Goal: Task Accomplishment & Management: Use online tool/utility

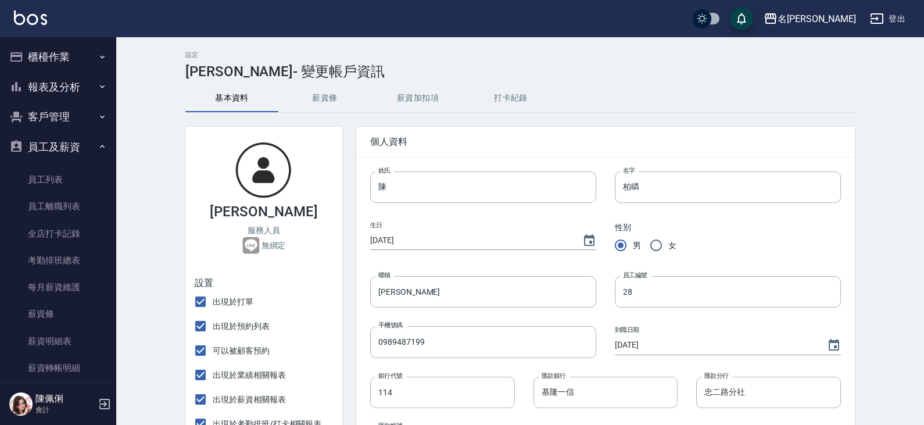
click at [61, 59] on button "櫃檯作業" at bounding box center [58, 57] width 107 height 30
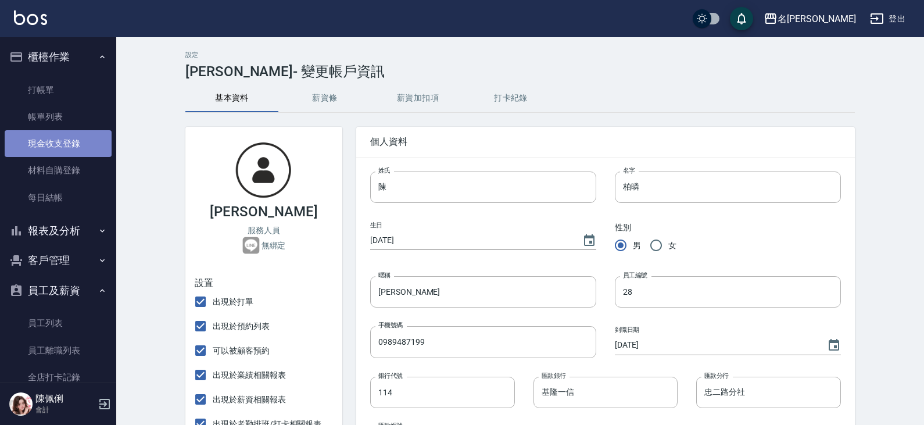
click at [64, 151] on link "現金收支登錄" at bounding box center [58, 143] width 107 height 27
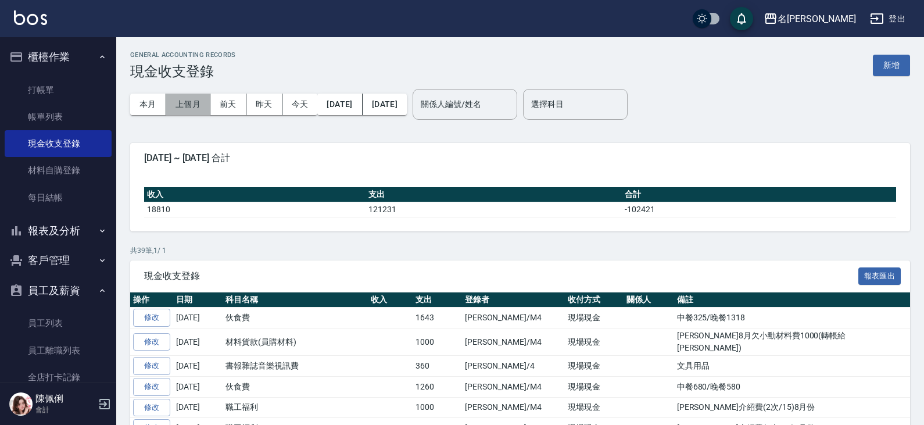
click at [191, 98] on button "上個月" at bounding box center [188, 105] width 44 height 22
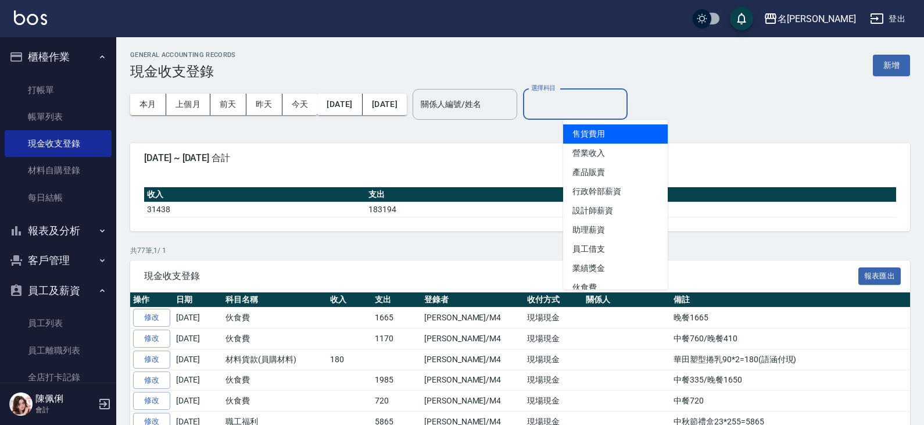
click at [595, 102] on input "選擇科目" at bounding box center [575, 104] width 94 height 20
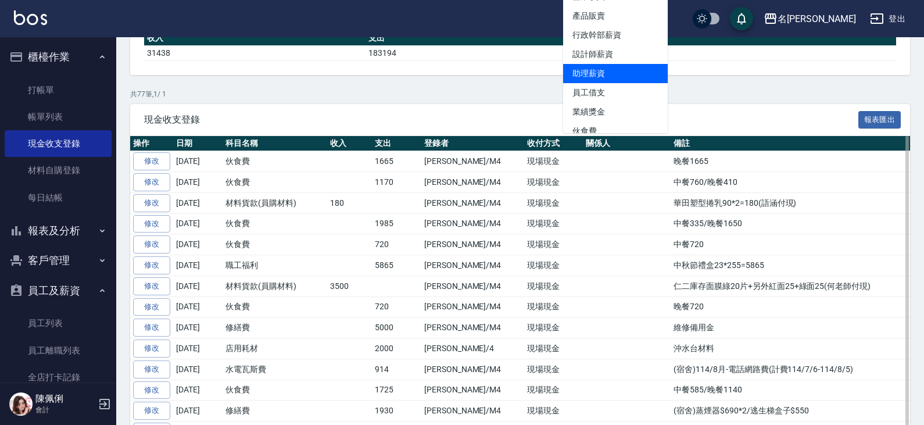
scroll to position [174, 0]
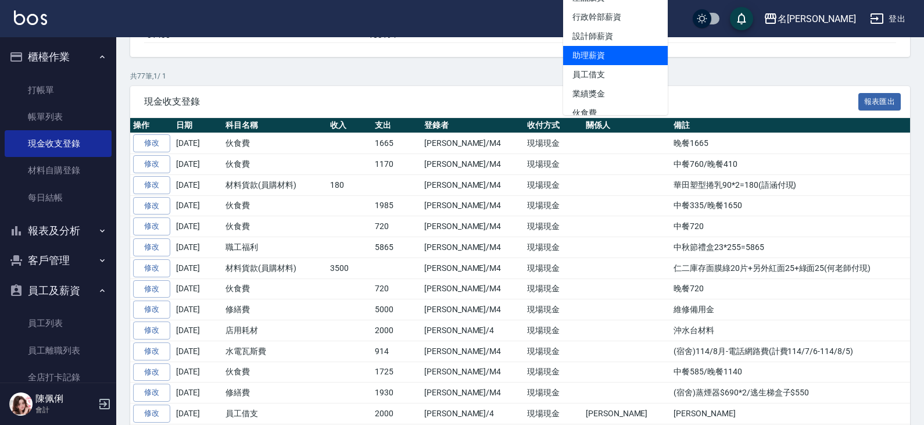
click at [700, 78] on p "共 77 筆, 1 / 1" at bounding box center [520, 76] width 780 height 10
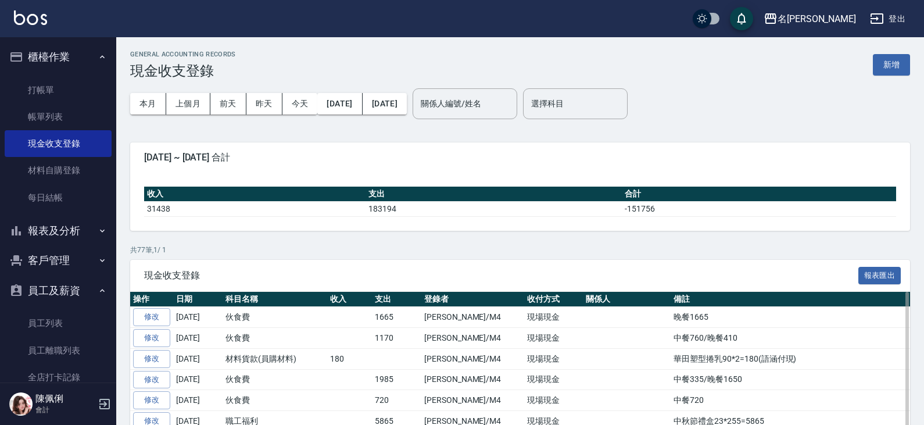
scroll to position [0, 0]
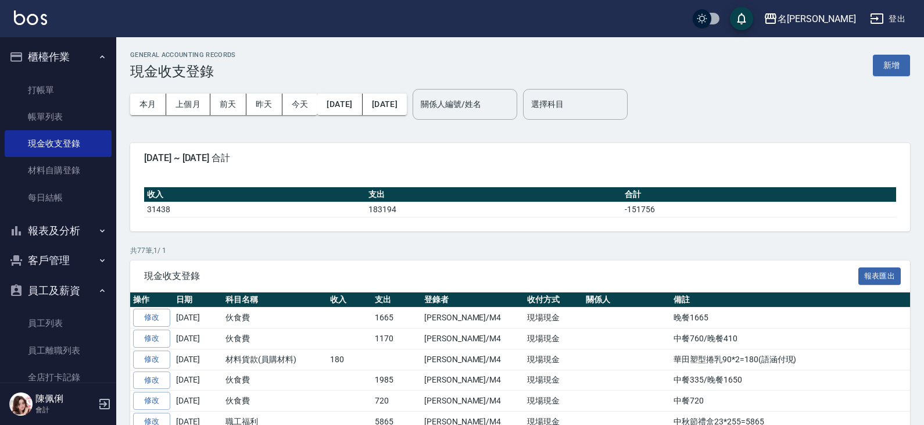
drag, startPoint x: 580, startPoint y: 188, endPoint x: 551, endPoint y: 124, distance: 70.2
click at [548, 126] on div "本月 上個月 前天 昨天 今天 2025/08/01 2025/08/31 關係人編號/姓名 關係人編號/姓名 選擇科目 選擇科目" at bounding box center [520, 104] width 780 height 49
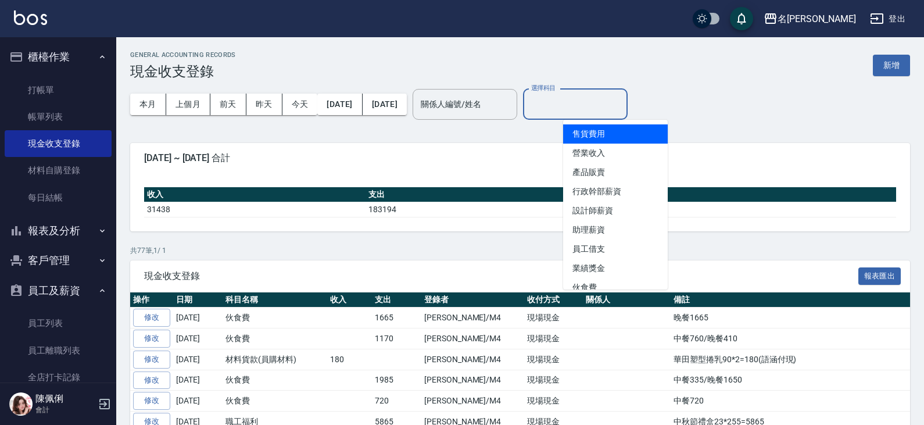
click at [602, 106] on input "選擇科目" at bounding box center [575, 104] width 94 height 20
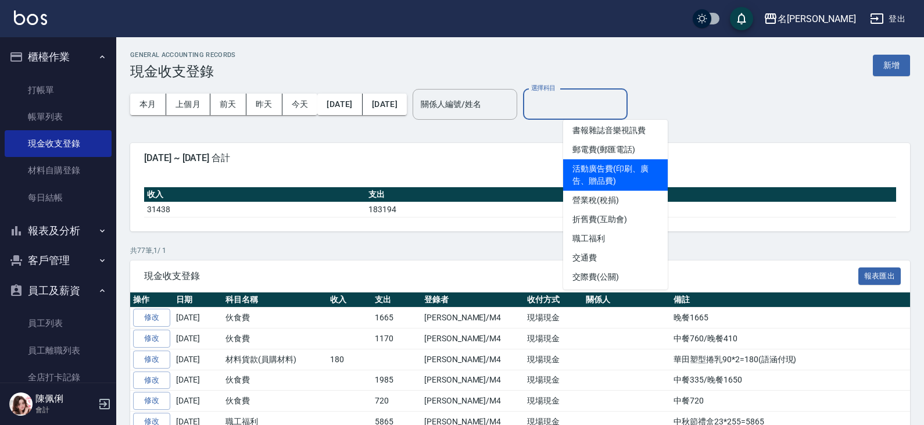
scroll to position [407, 0]
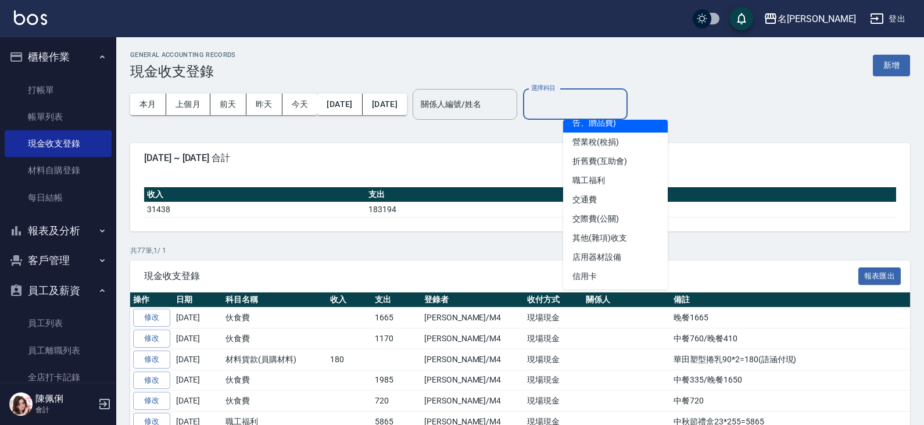
click at [621, 234] on li "其他(雜項)收支" at bounding box center [615, 237] width 105 height 19
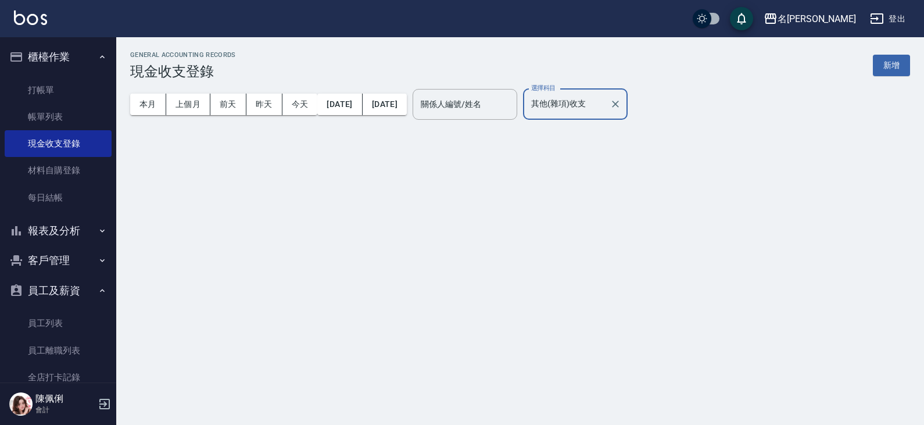
type input "其他(雜項)收支"
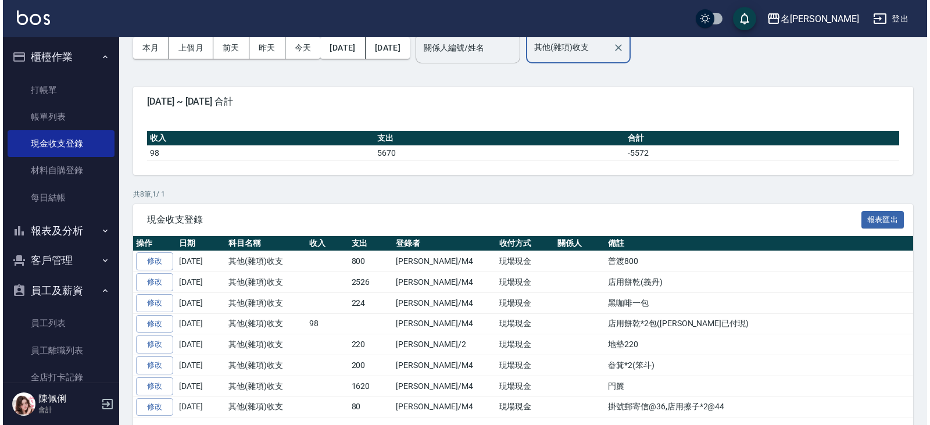
scroll to position [36, 0]
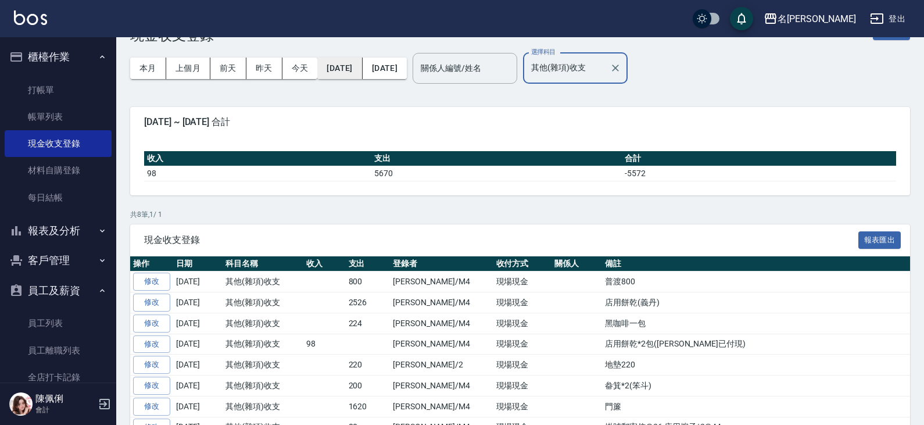
click at [362, 72] on button "2025/08/01" at bounding box center [339, 69] width 45 height 22
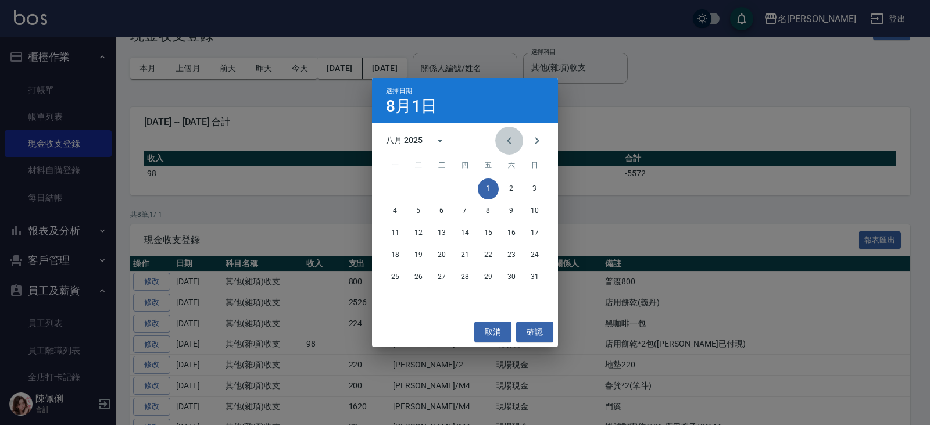
click at [502, 138] on icon "Previous month" at bounding box center [509, 141] width 14 height 14
click at [418, 184] on button "1" at bounding box center [418, 188] width 21 height 21
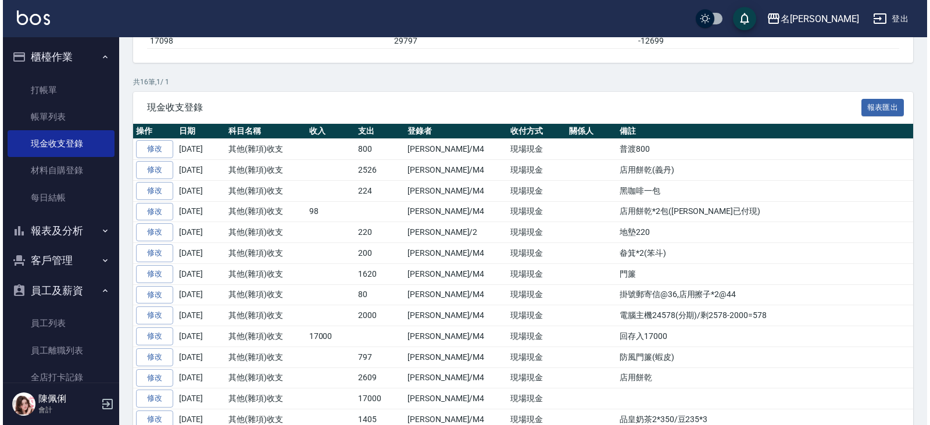
scroll to position [174, 0]
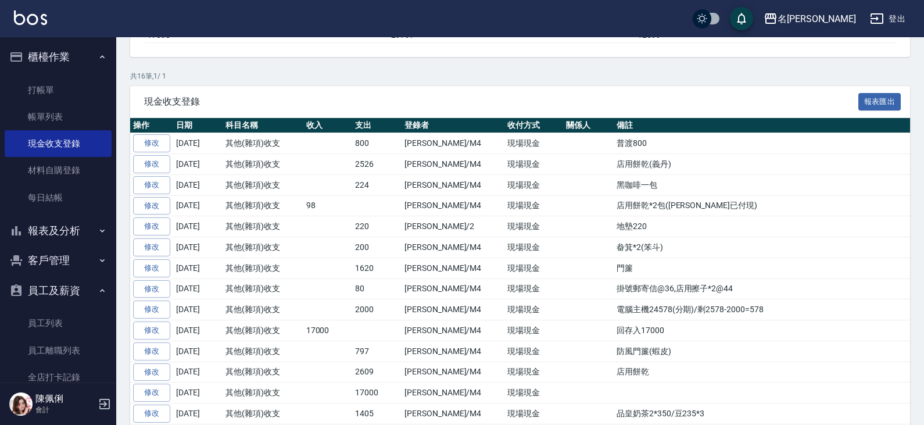
click at [849, 14] on div "名留仁二" at bounding box center [817, 19] width 78 height 15
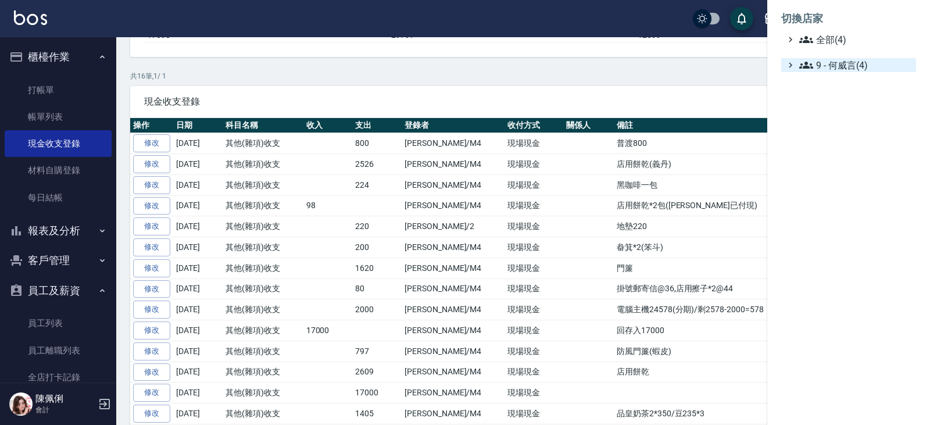
click at [849, 62] on span "9 - 何威言(4)" at bounding box center [855, 65] width 112 height 14
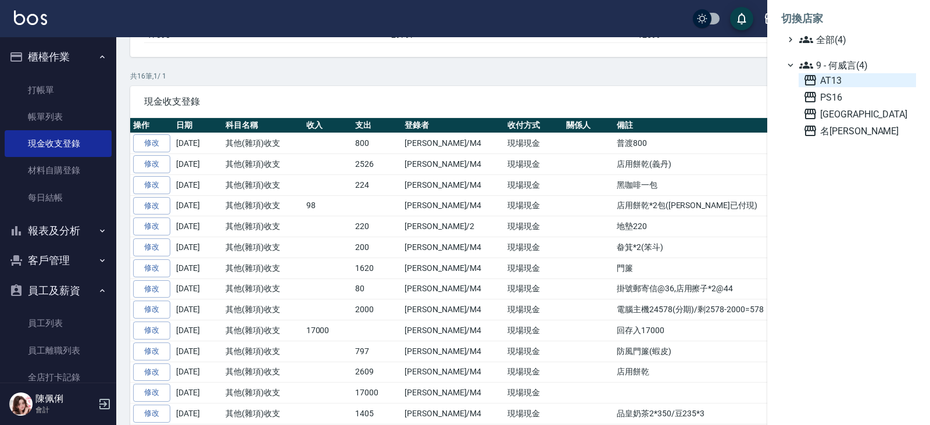
click at [843, 84] on span "AT13" at bounding box center [857, 80] width 108 height 14
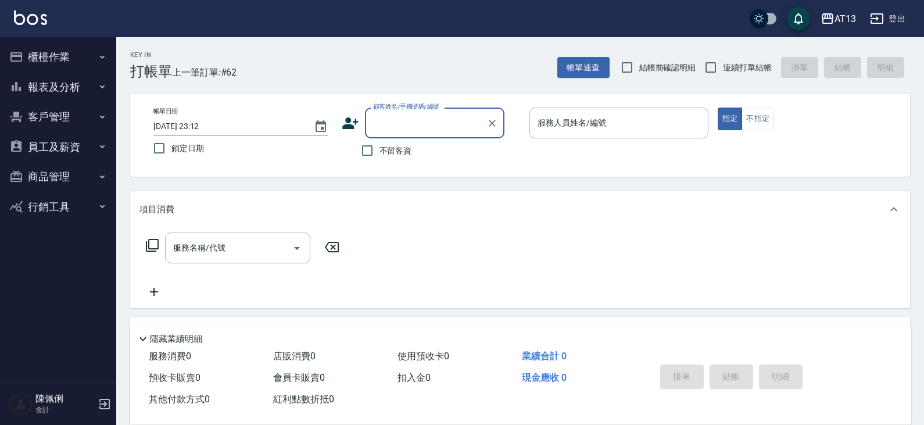
click at [51, 182] on button "商品管理" at bounding box center [58, 177] width 107 height 30
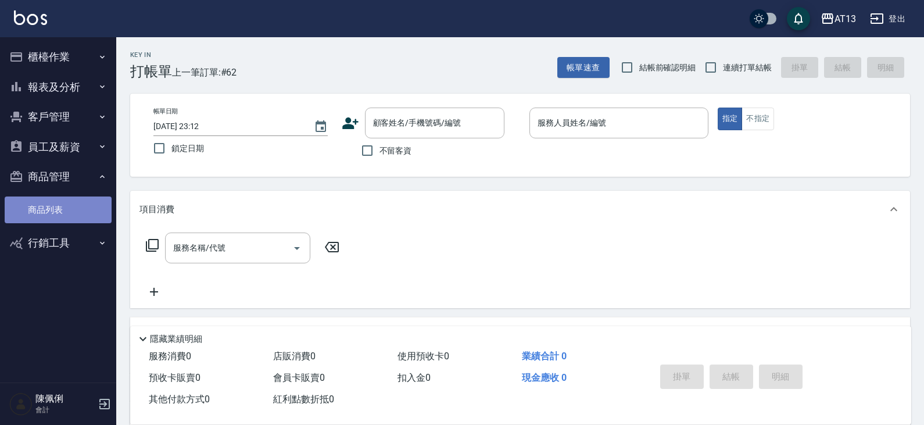
click at [52, 207] on link "商品列表" at bounding box center [58, 209] width 107 height 27
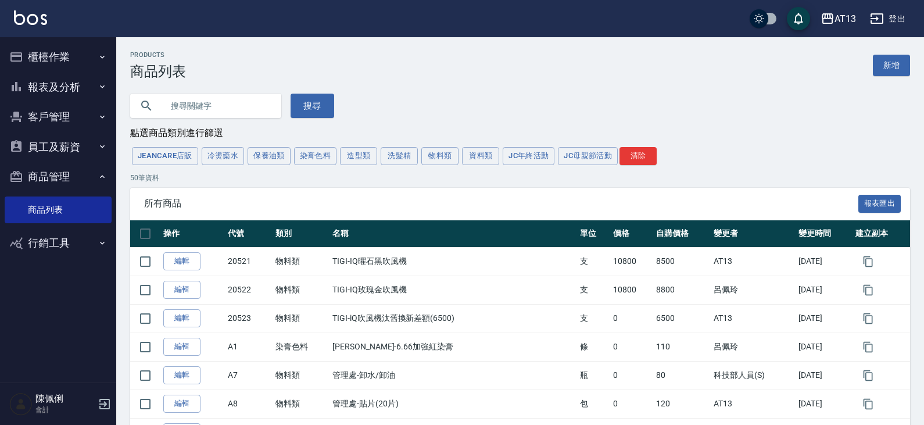
click at [163, 103] on input "text" at bounding box center [217, 105] width 109 height 31
type input "t"
type input "ㄔ"
type input "t"
type input "荷琇"
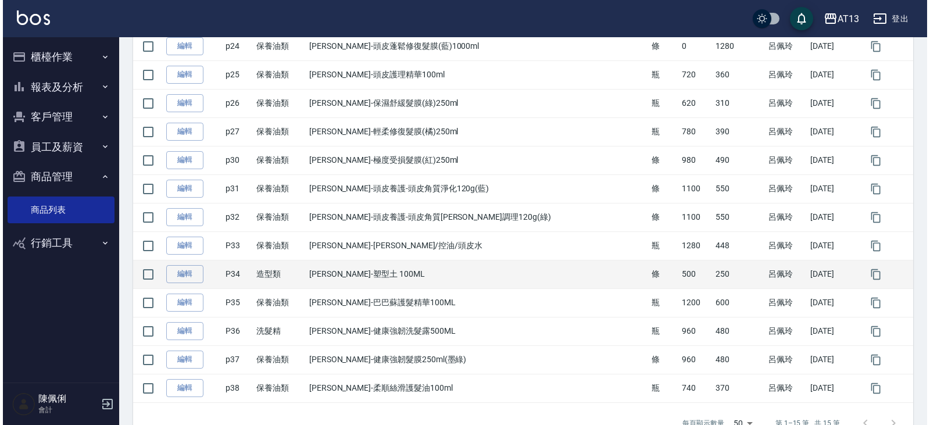
scroll to position [291, 0]
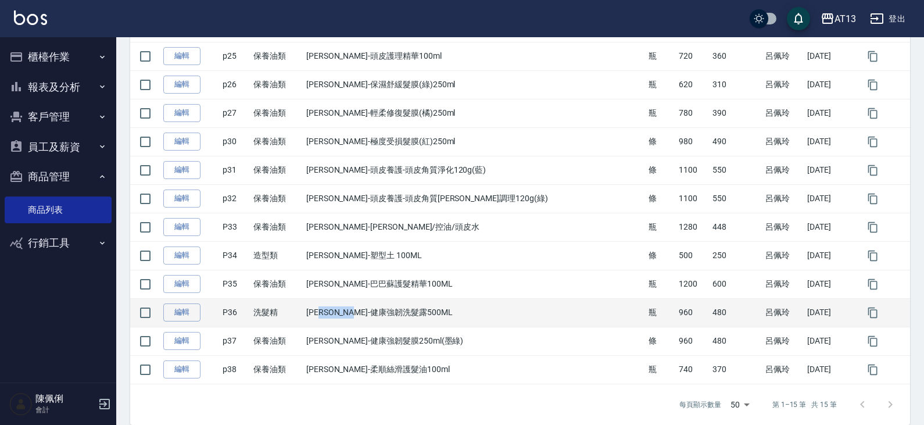
drag, startPoint x: 350, startPoint y: 316, endPoint x: 404, endPoint y: 316, distance: 54.1
click at [404, 316] on td "[PERSON_NAME]-健康強韌洗髮露500ML" at bounding box center [474, 312] width 342 height 28
copy td "健康強韌洗髮露"
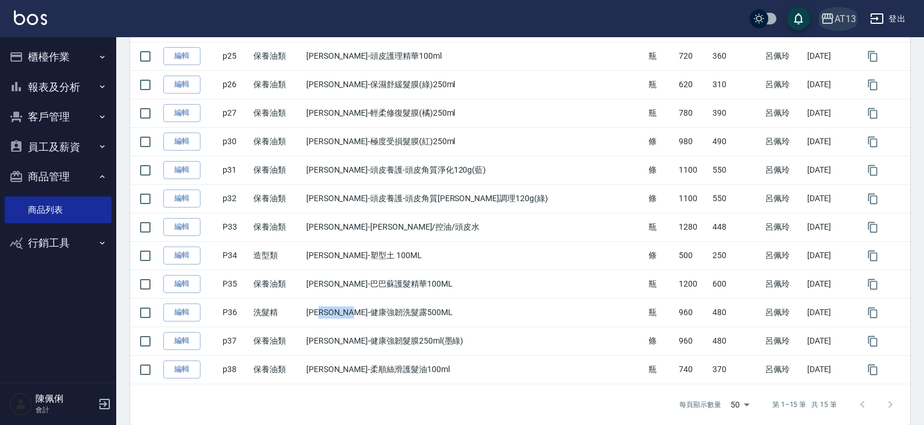
click at [846, 10] on button "AT13" at bounding box center [838, 19] width 45 height 24
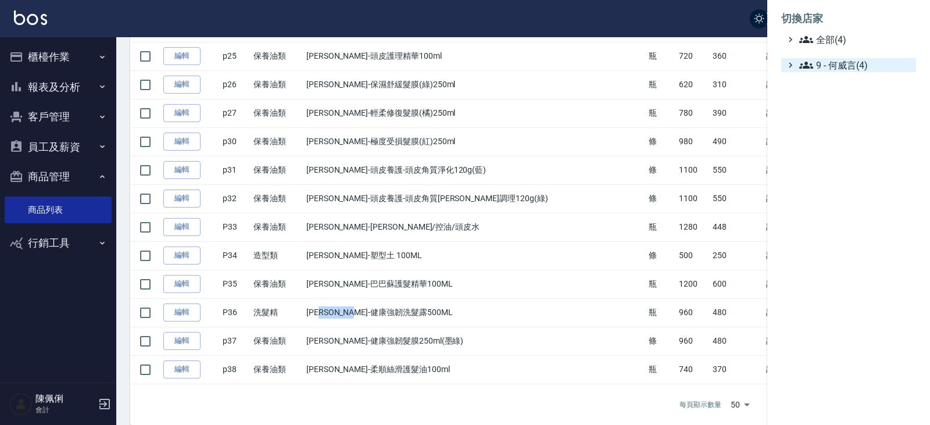
click at [836, 70] on span "9 - 何威言(4)" at bounding box center [855, 65] width 112 height 14
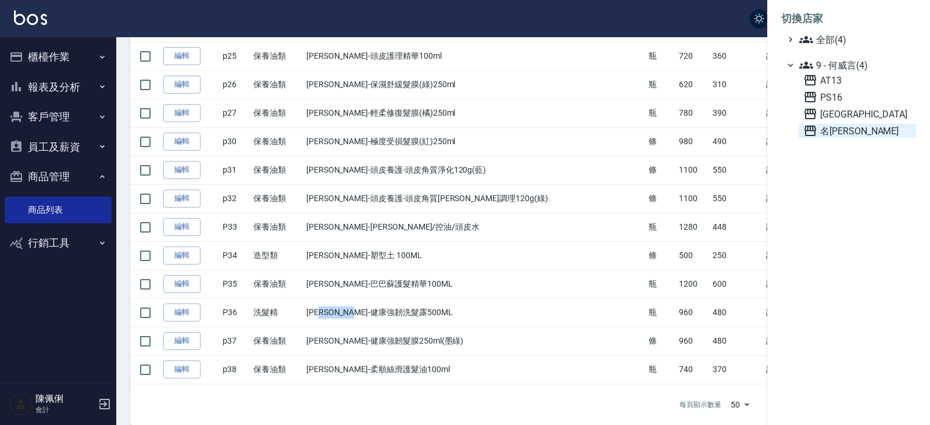
click at [835, 128] on span "名留仁二" at bounding box center [857, 131] width 108 height 14
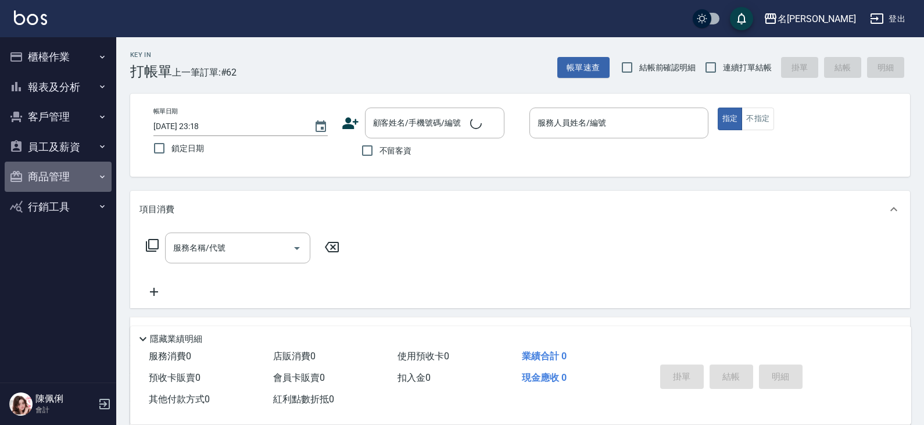
click at [66, 176] on button "商品管理" at bounding box center [58, 177] width 107 height 30
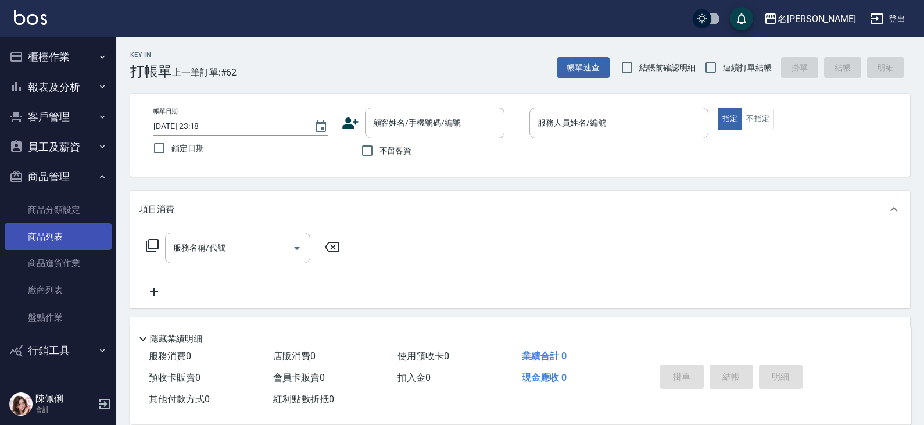
drag, startPoint x: 60, startPoint y: 235, endPoint x: 63, endPoint y: 230, distance: 6.8
click at [60, 235] on link "商品列表" at bounding box center [58, 236] width 107 height 27
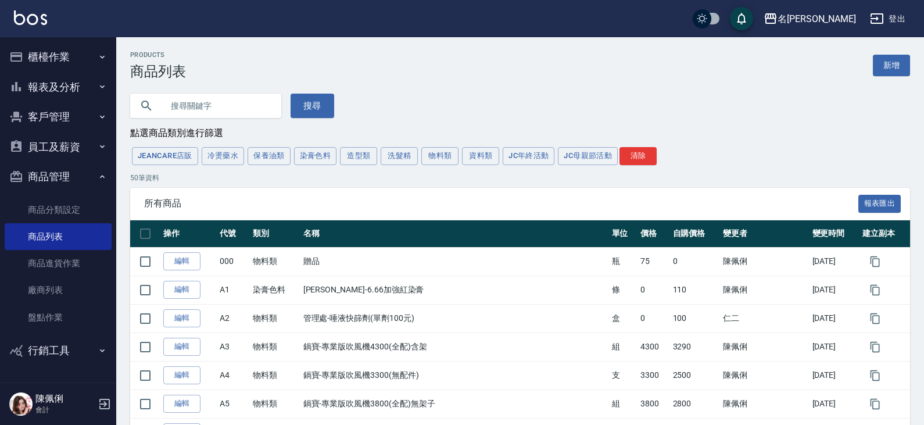
click at [226, 108] on input "text" at bounding box center [217, 105] width 109 height 31
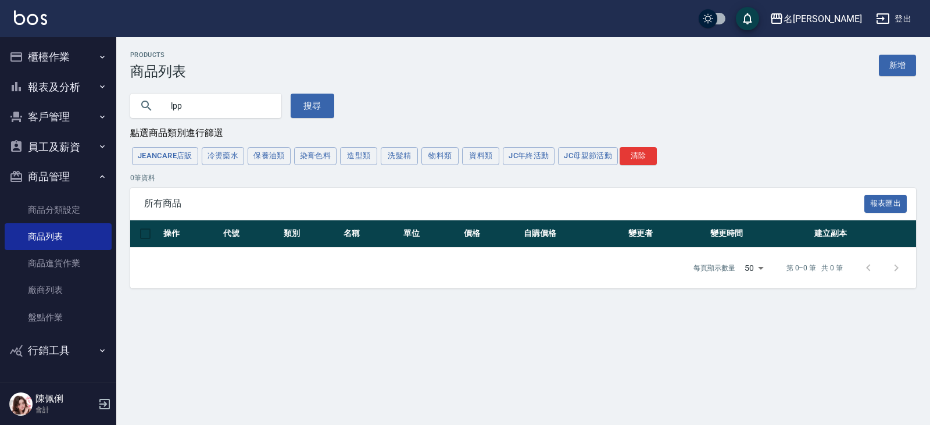
drag, startPoint x: 146, startPoint y: 106, endPoint x: 105, endPoint y: 106, distance: 41.8
click at [106, 106] on div "名留仁二 登出 櫃檯作業 打帳單 帳單列表 現金收支登錄 材料自購登錄 每日結帳 報表及分析 報表目錄 店家區間累計表 店家日報表 互助日報表 互助月報表 互…" at bounding box center [465, 212] width 930 height 425
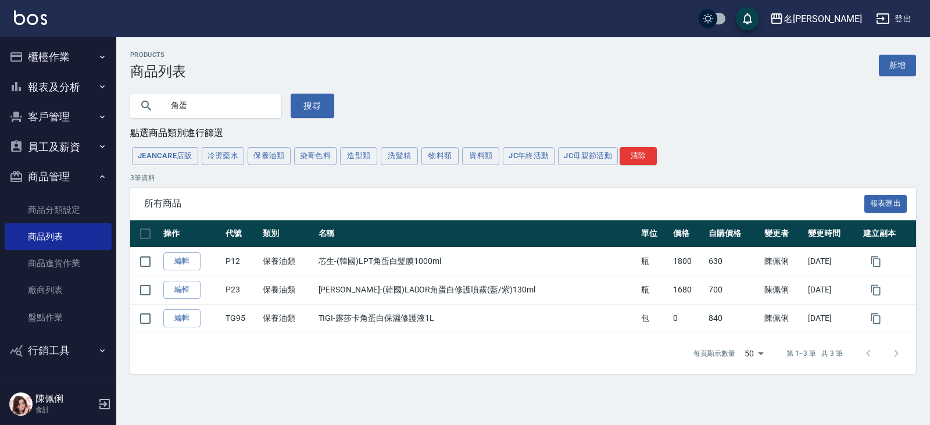
drag, startPoint x: 241, startPoint y: 108, endPoint x: 77, endPoint y: 90, distance: 164.3
click at [77, 90] on div "名留仁二 登出 櫃檯作業 打帳單 帳單列表 現金收支登錄 材料自購登錄 每日結帳 報表及分析 報表目錄 店家區間累計表 店家日報表 互助日報表 互助月報表 互…" at bounding box center [465, 212] width 930 height 425
type input "手"
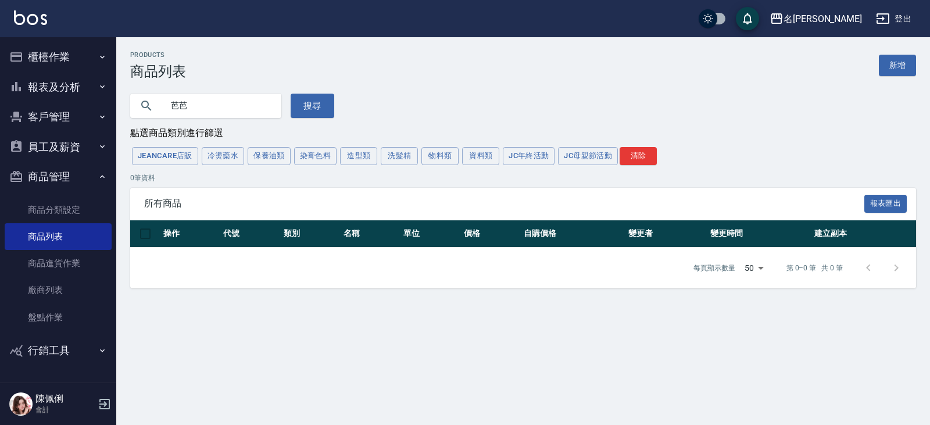
type input "芭"
type input "巴巴"
click at [852, 18] on div "名留仁二" at bounding box center [822, 19] width 78 height 15
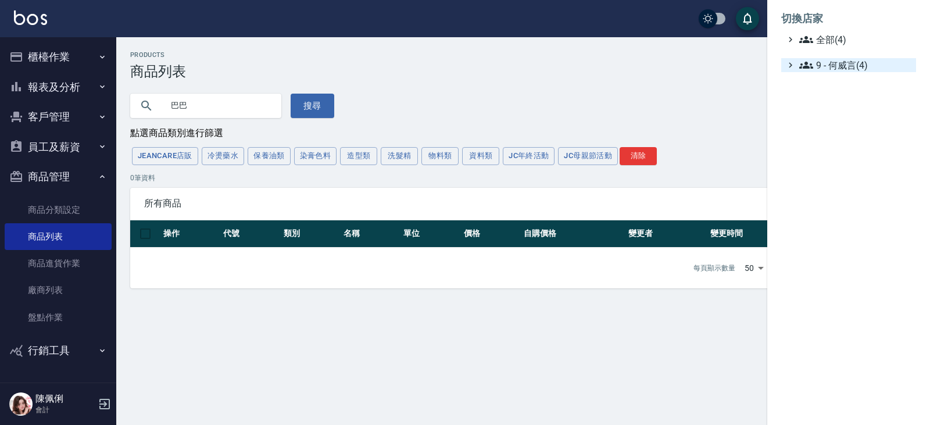
click at [853, 60] on span "9 - 何威言(4)" at bounding box center [855, 65] width 112 height 14
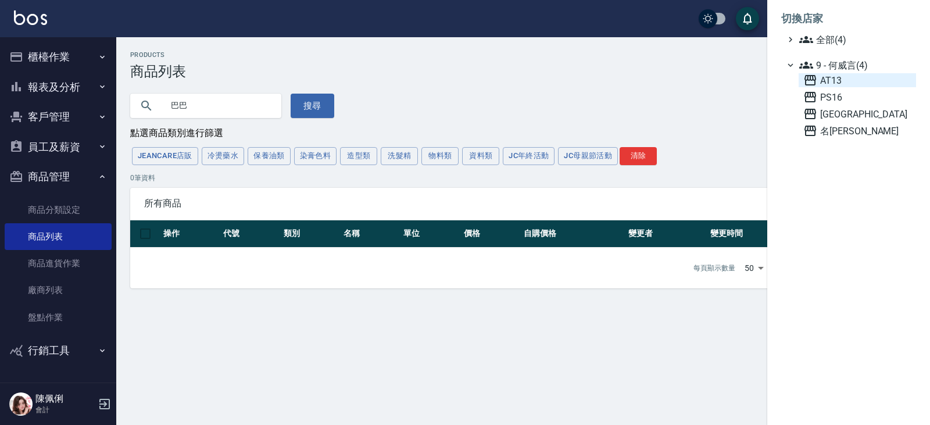
click at [846, 80] on span "AT13" at bounding box center [857, 80] width 108 height 14
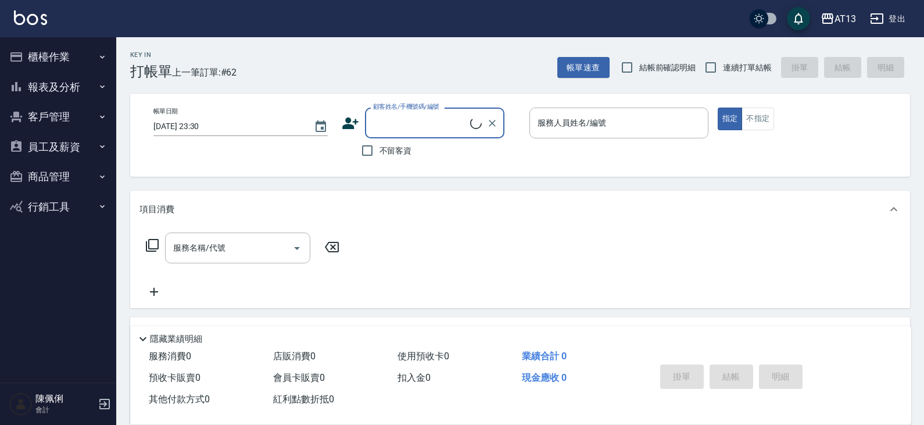
click at [54, 180] on button "商品管理" at bounding box center [58, 177] width 107 height 30
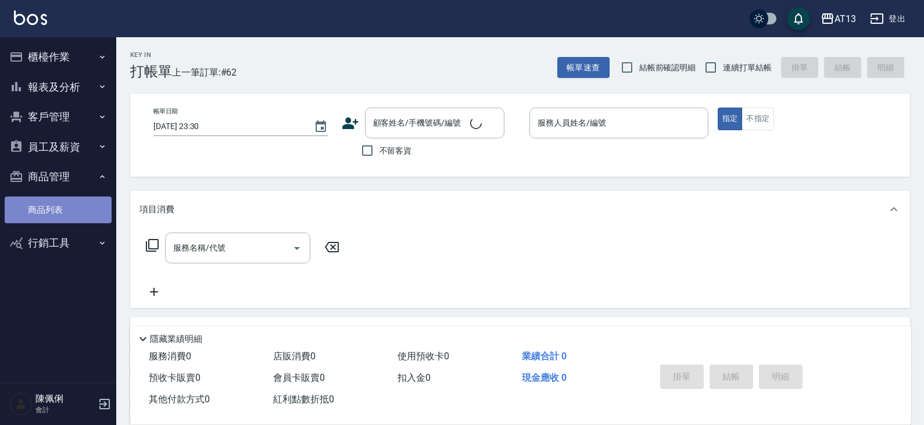
click at [62, 207] on link "商品列表" at bounding box center [58, 209] width 107 height 27
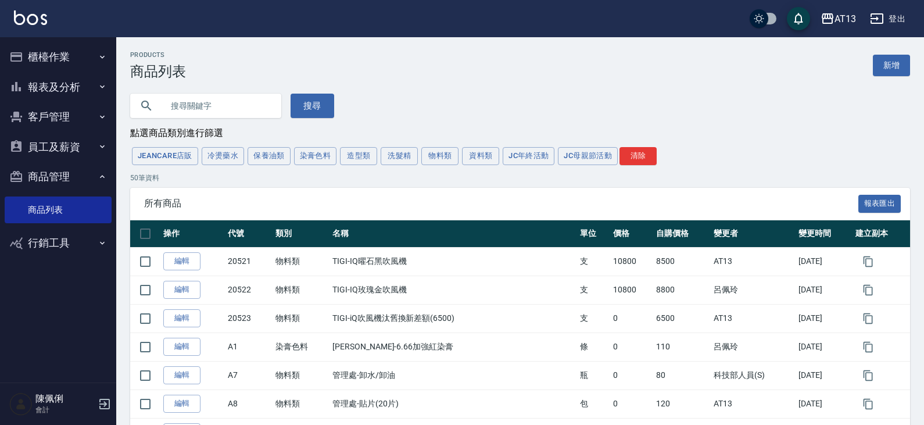
click at [223, 109] on input "text" at bounding box center [217, 105] width 109 height 31
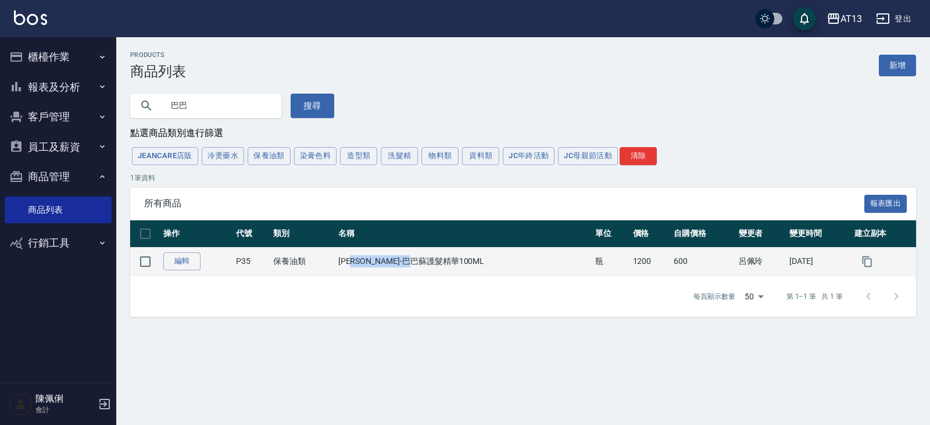
drag, startPoint x: 371, startPoint y: 264, endPoint x: 452, endPoint y: 260, distance: 80.9
click at [452, 260] on td "[PERSON_NAME]-巴巴蘇護髮精華100ML" at bounding box center [463, 261] width 257 height 28
copy td "巴巴蘇護髮精華100ML"
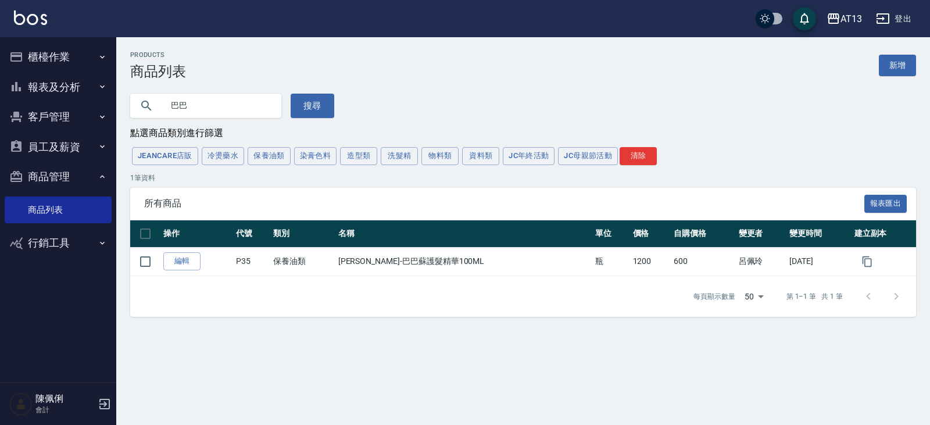
drag, startPoint x: 206, startPoint y: 109, endPoint x: 144, endPoint y: 116, distance: 63.2
click at [144, 116] on div "巴巴" at bounding box center [205, 106] width 151 height 24
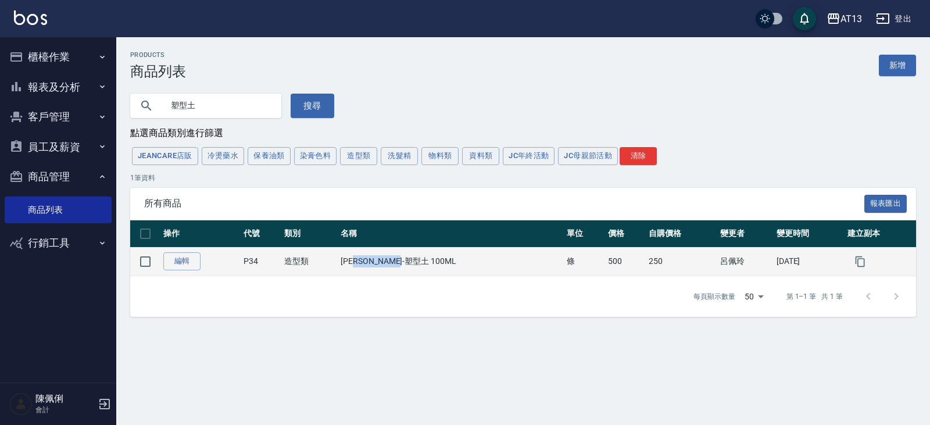
drag, startPoint x: 375, startPoint y: 263, endPoint x: 432, endPoint y: 261, distance: 56.4
click at [432, 261] on td "[PERSON_NAME]-塑型土 100ML" at bounding box center [451, 261] width 226 height 28
copy td "塑型土 100ML"
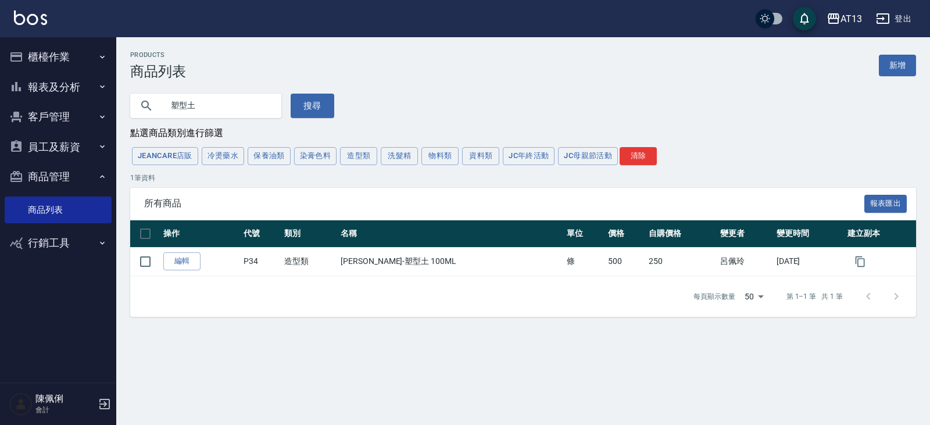
drag, startPoint x: 219, startPoint y: 109, endPoint x: 133, endPoint y: 102, distance: 86.3
click at [134, 102] on div "塑型土" at bounding box center [205, 106] width 151 height 24
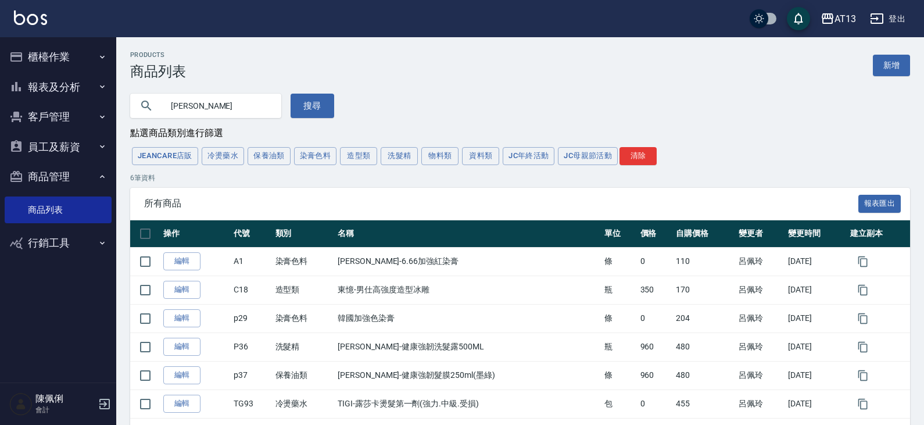
drag, startPoint x: 178, startPoint y: 105, endPoint x: 164, endPoint y: 102, distance: 14.2
click at [135, 105] on div "[PERSON_NAME]" at bounding box center [205, 106] width 151 height 24
type input "[PERSON_NAME]"
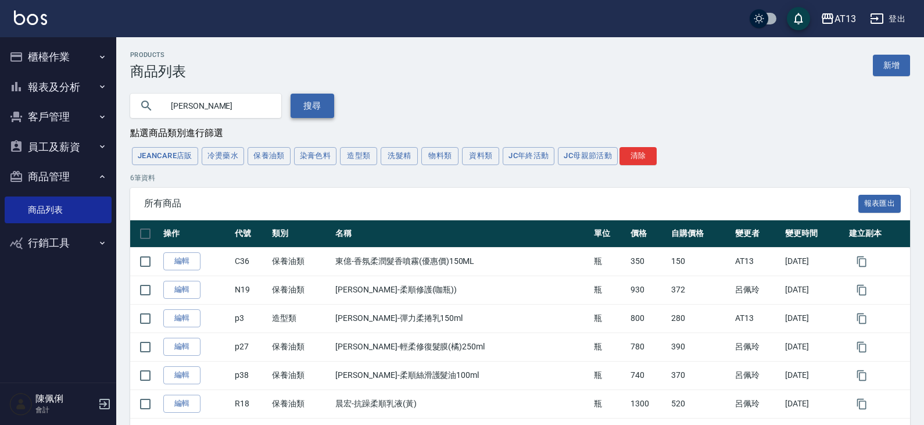
click at [314, 106] on button "搜尋" at bounding box center [313, 106] width 44 height 24
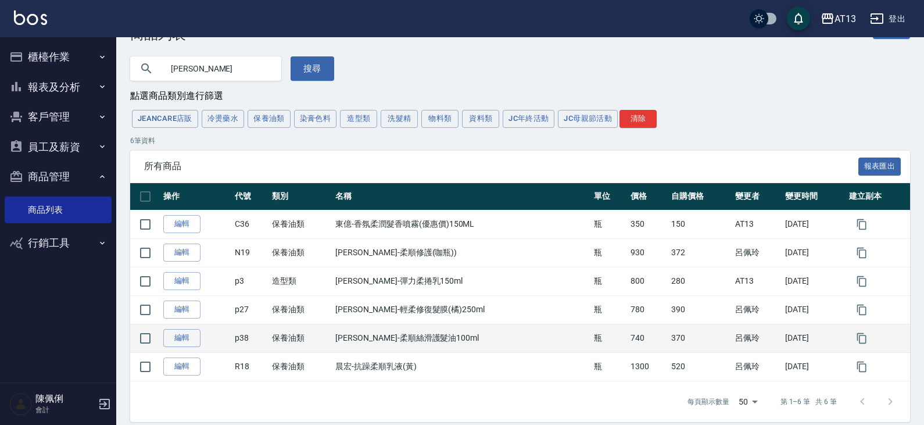
scroll to position [50, 0]
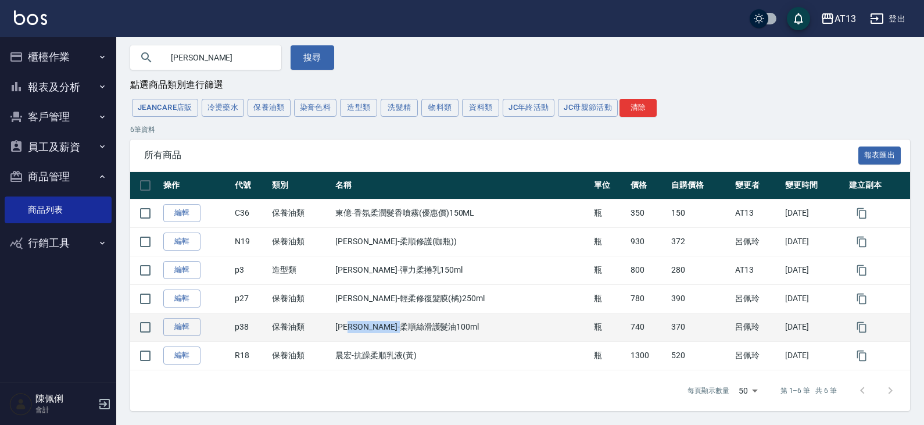
drag, startPoint x: 355, startPoint y: 326, endPoint x: 431, endPoint y: 328, distance: 76.2
click at [431, 328] on td "[PERSON_NAME]-柔順絲滑護髮油100ml" at bounding box center [461, 327] width 259 height 28
click at [434, 327] on td "[PERSON_NAME]-柔順絲滑護髮油100ml" at bounding box center [461, 327] width 259 height 28
drag, startPoint x: 355, startPoint y: 326, endPoint x: 434, endPoint y: 325, distance: 79.1
click at [434, 325] on td "[PERSON_NAME]-柔順絲滑護髮油100ml" at bounding box center [461, 327] width 259 height 28
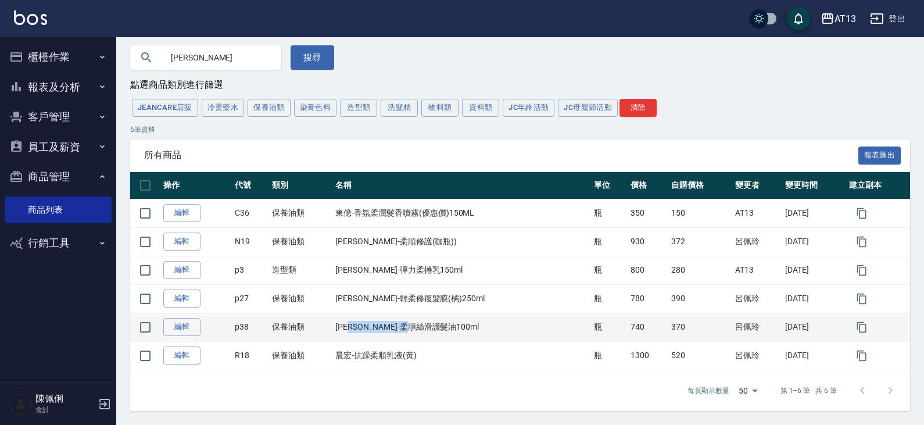
copy td "柔順絲滑護髮油100ml"
